Goal: Task Accomplishment & Management: Complete application form

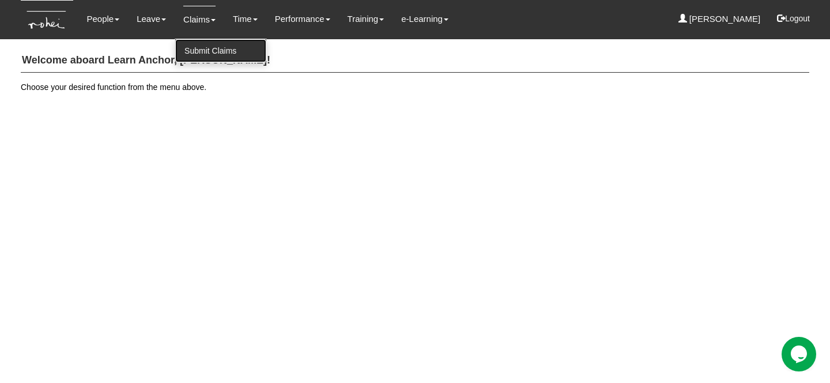
click at [197, 50] on link "Submit Claims" at bounding box center [220, 50] width 91 height 23
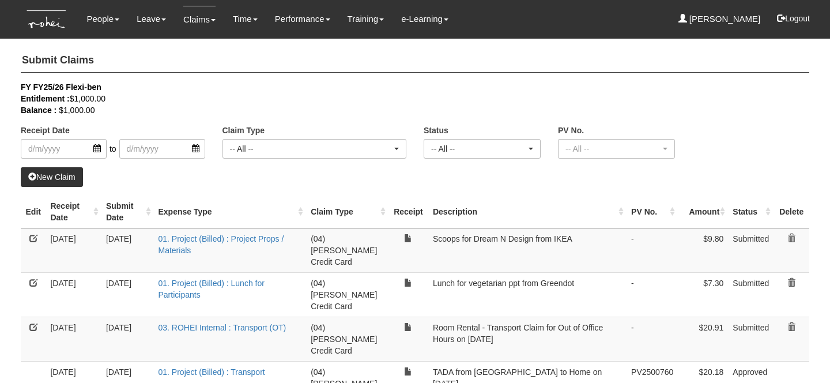
select select "50"
click at [29, 323] on link at bounding box center [33, 327] width 8 height 8
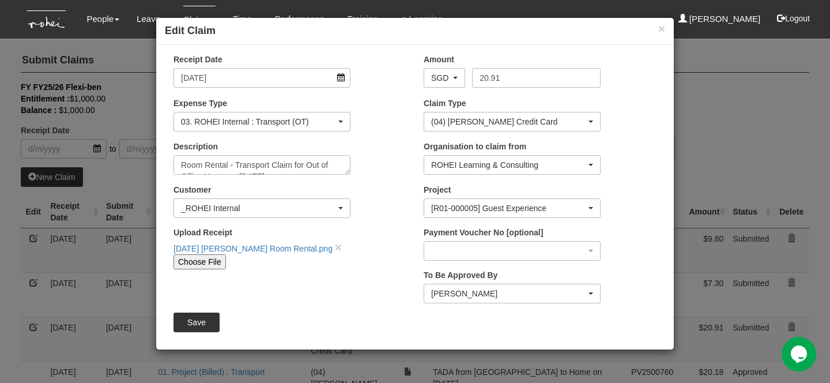
scroll to position [11, 0]
click at [660, 30] on button "×" at bounding box center [662, 28] width 7 height 12
